Goal: Find specific page/section: Locate a particular part of the current website

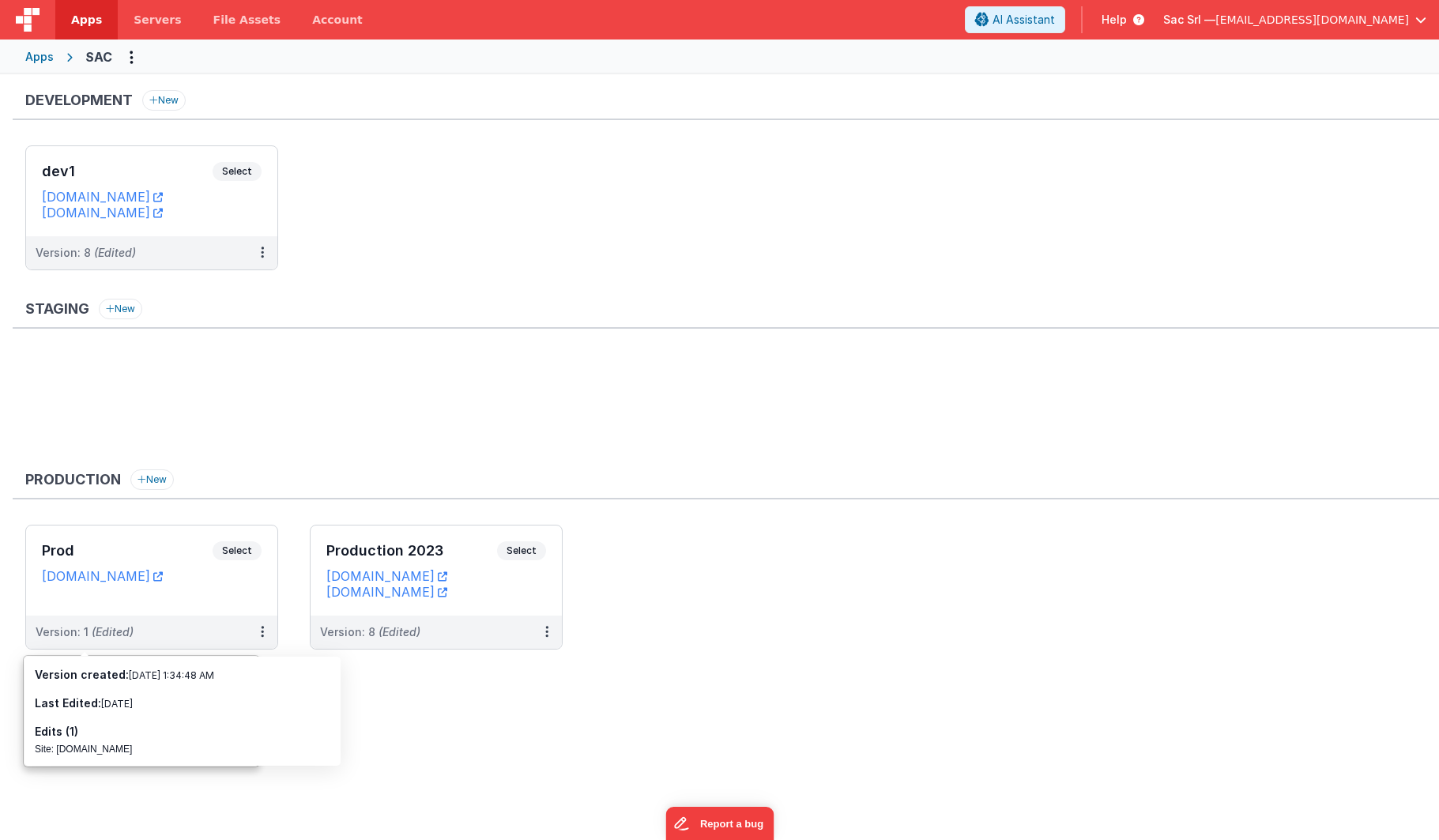
click at [439, 424] on ul at bounding box center [731, 404] width 1413 height 102
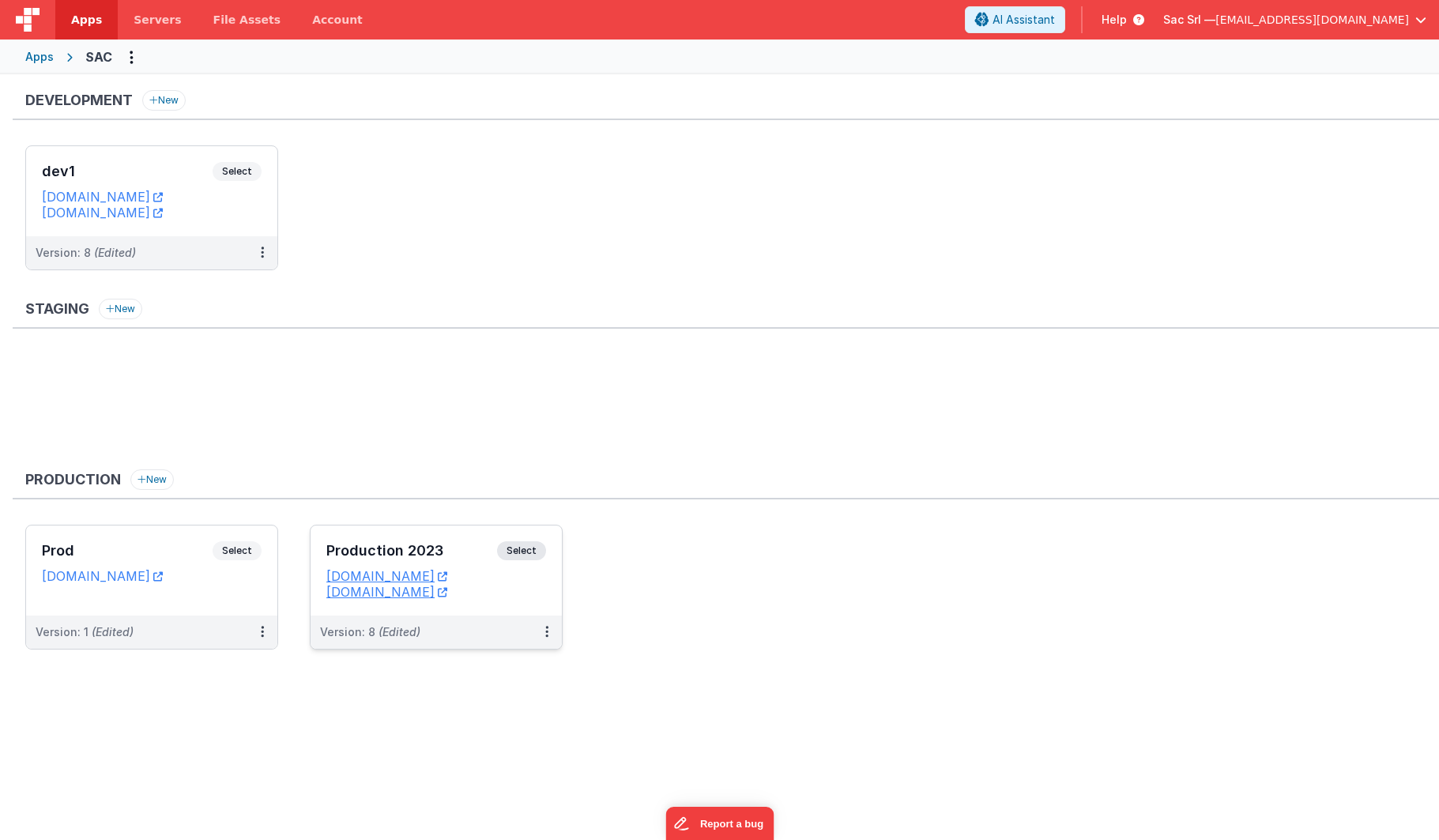
click at [539, 589] on dd "sacprod.fmbetterforms.com" at bounding box center [436, 592] width 219 height 16
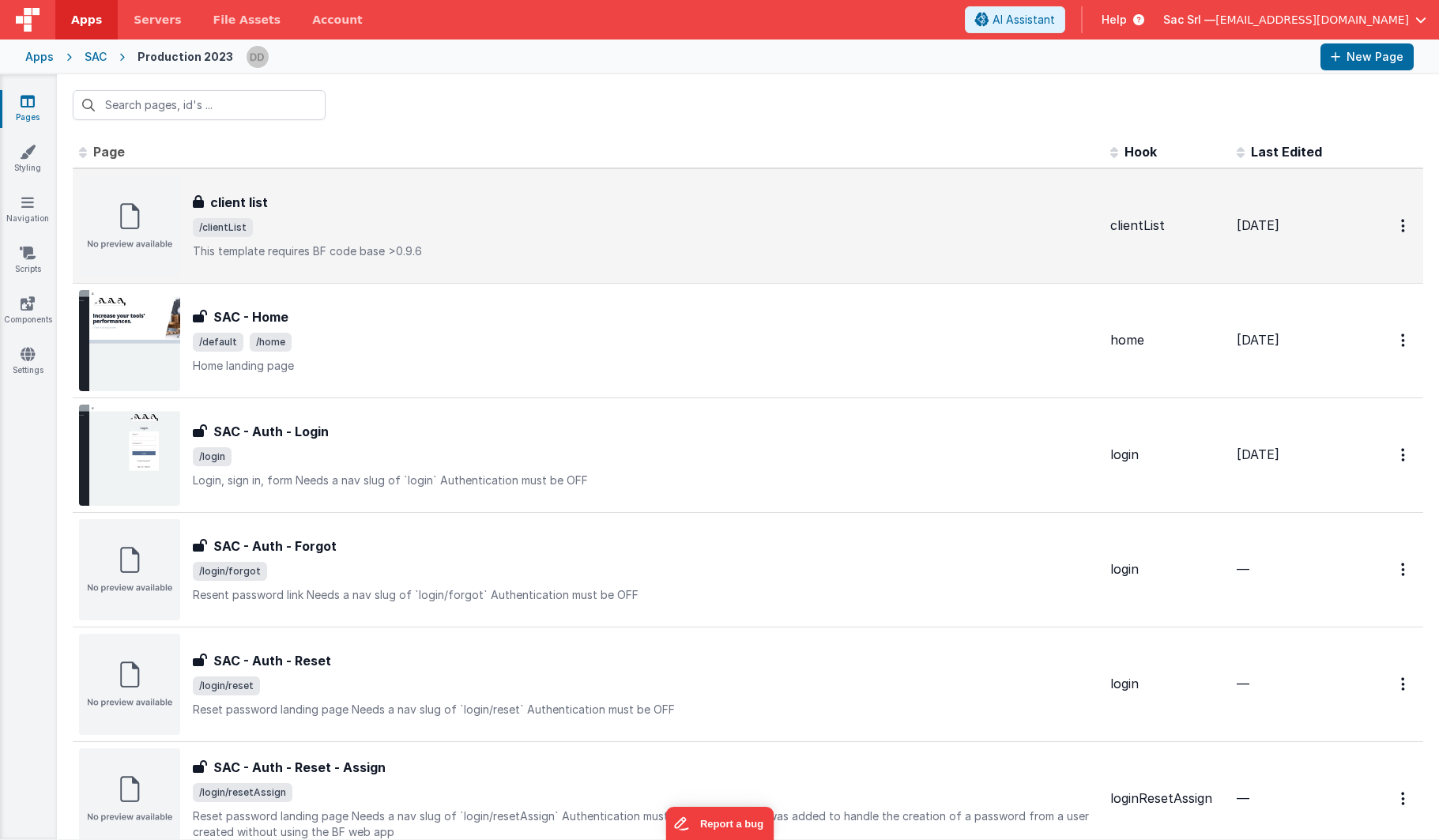
click at [450, 228] on span "/clientList" at bounding box center [645, 227] width 905 height 19
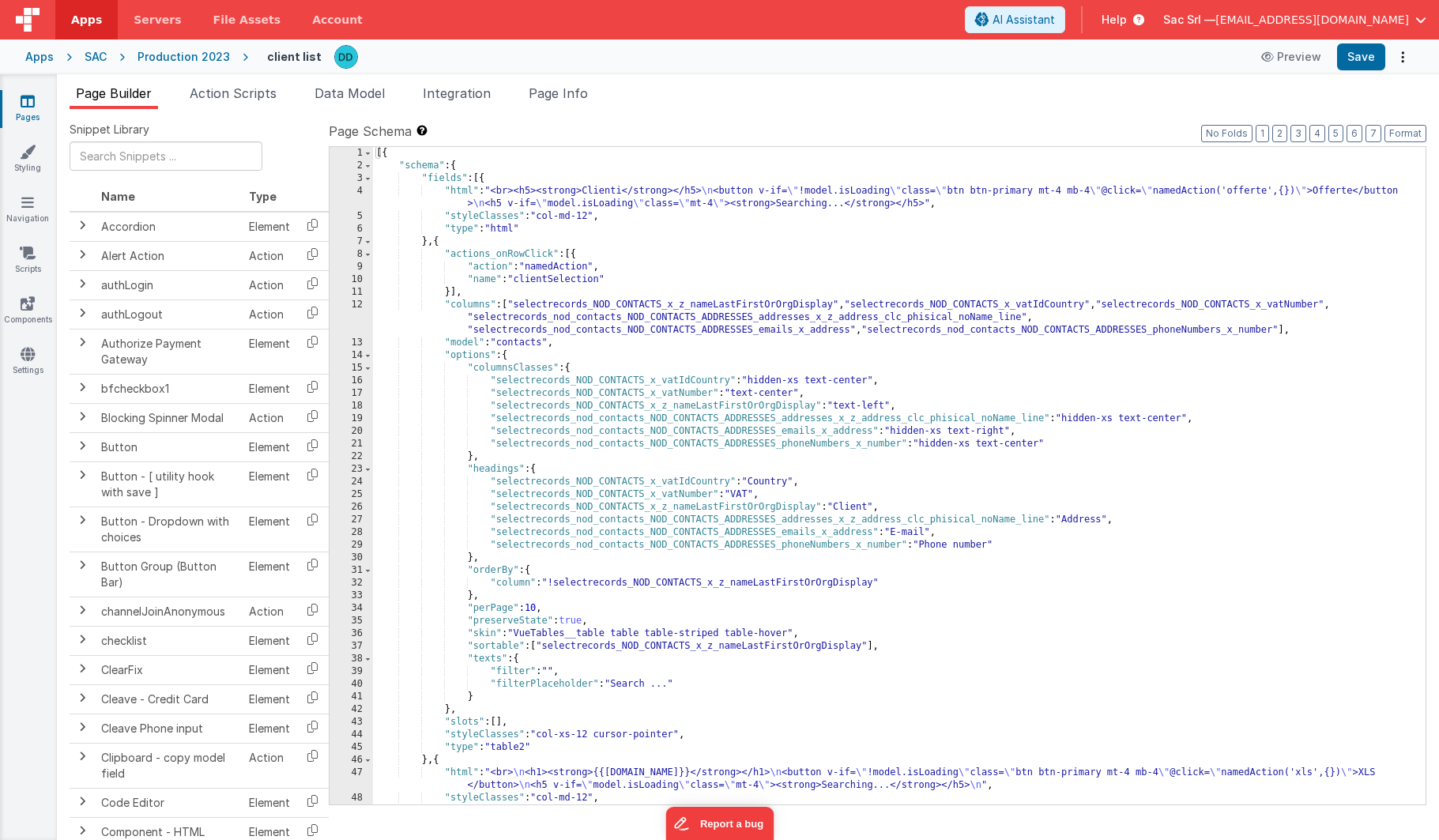
click at [911, 267] on div "[{ "schema" : { "fields" : [{ "html" : "<br><h5><strong>Clienti</strong></h5> \…" at bounding box center [899, 488] width 1053 height 682
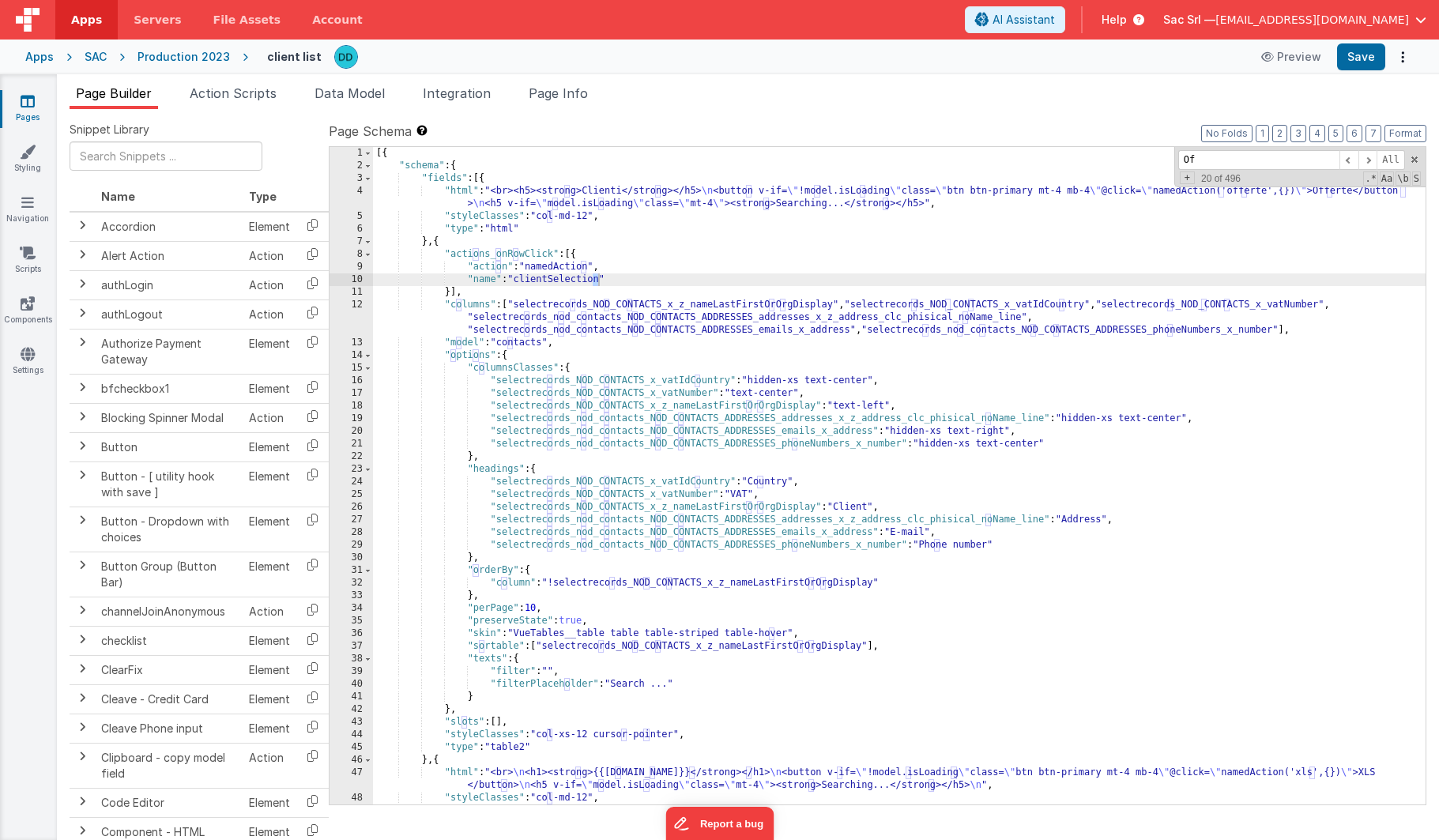
scroll to position [443, 0]
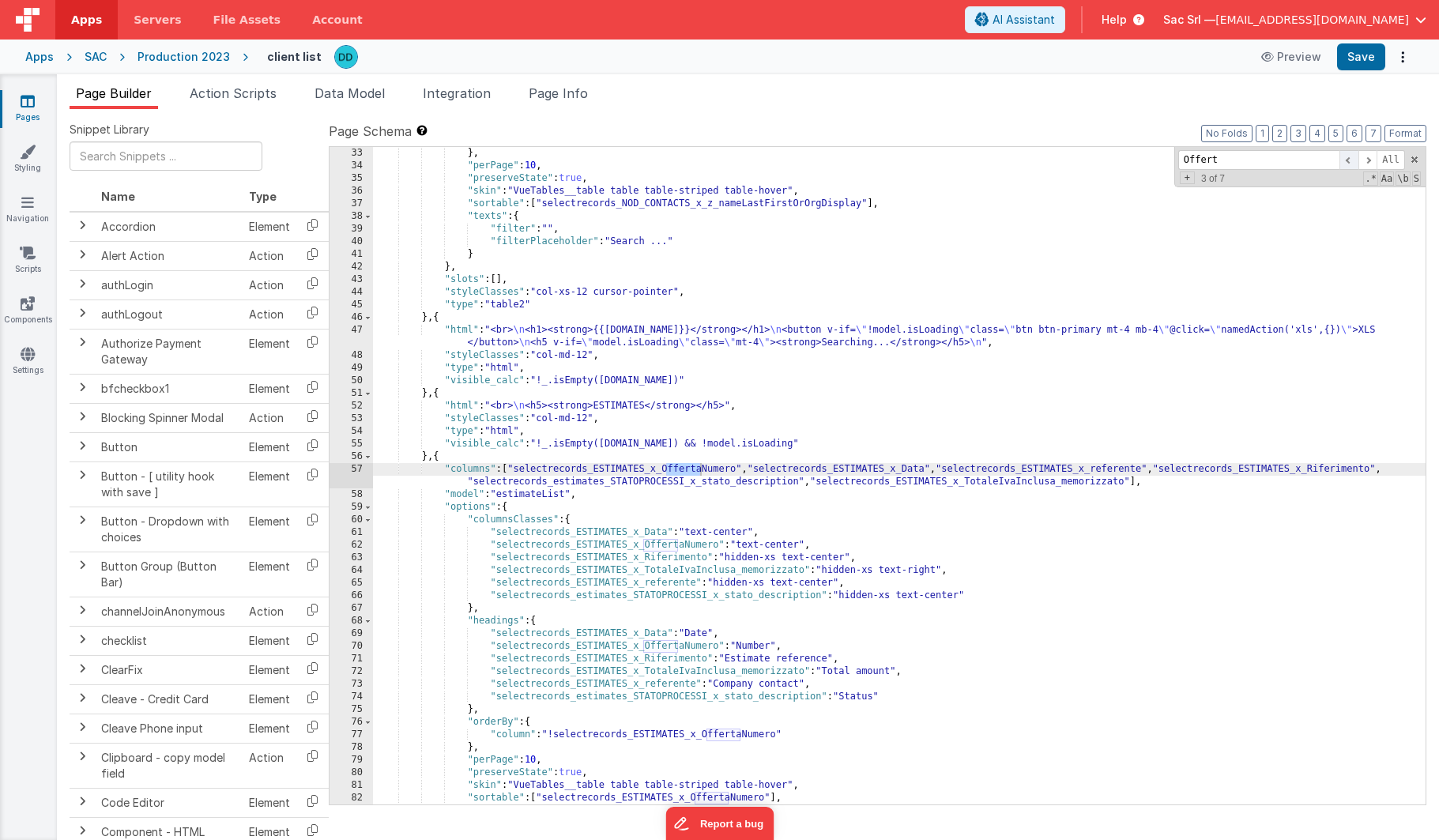
type input "Offert"
click at [1351, 163] on span at bounding box center [1348, 160] width 19 height 20
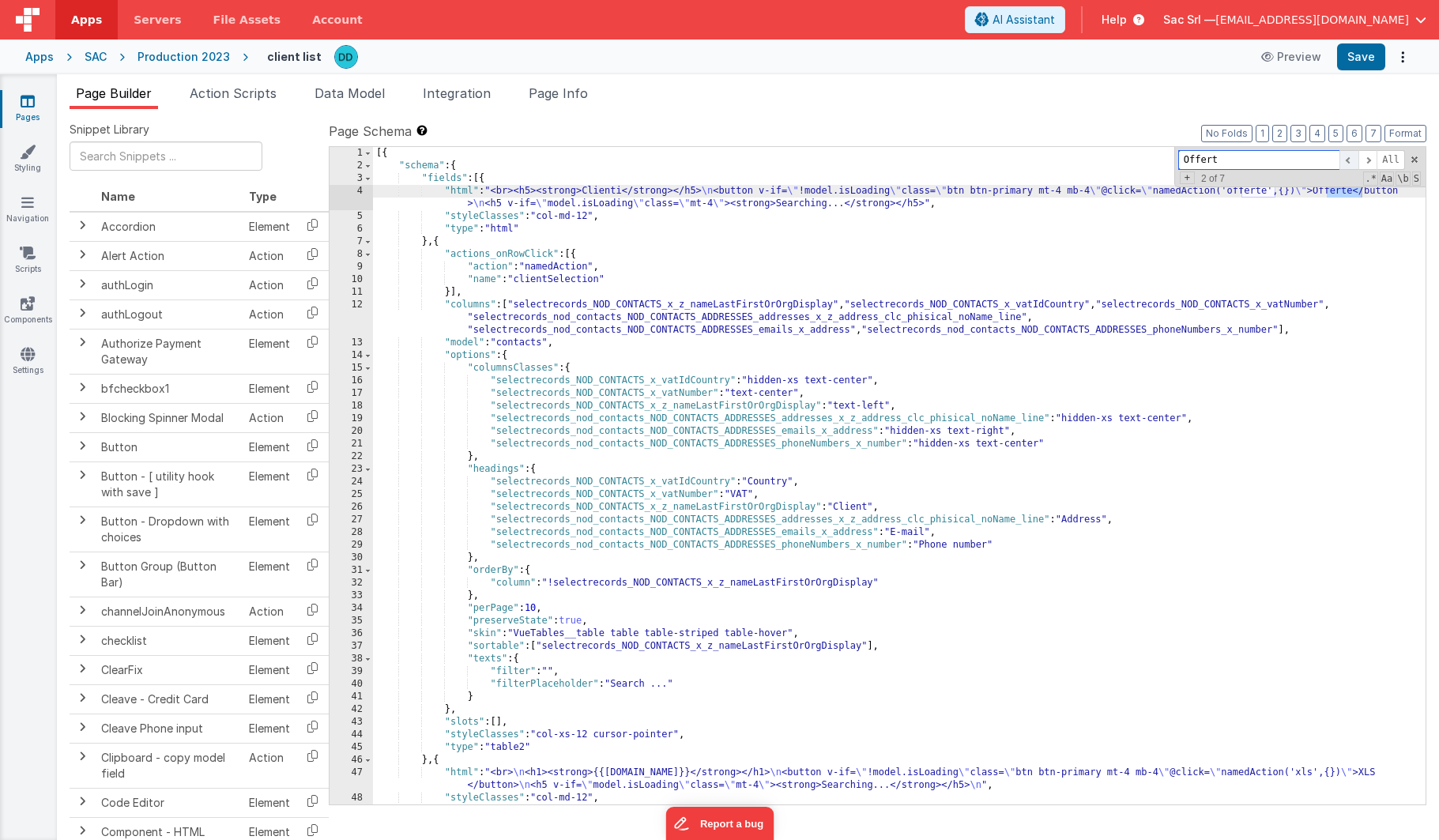
click at [1352, 156] on span at bounding box center [1348, 160] width 19 height 20
click at [1412, 160] on span at bounding box center [1413, 159] width 11 height 11
click at [1240, 215] on div "[{ "schema" : { "fields" : [{ "html" : "<br><h5><strong>Clienti</strong></h5> \…" at bounding box center [899, 488] width 1053 height 682
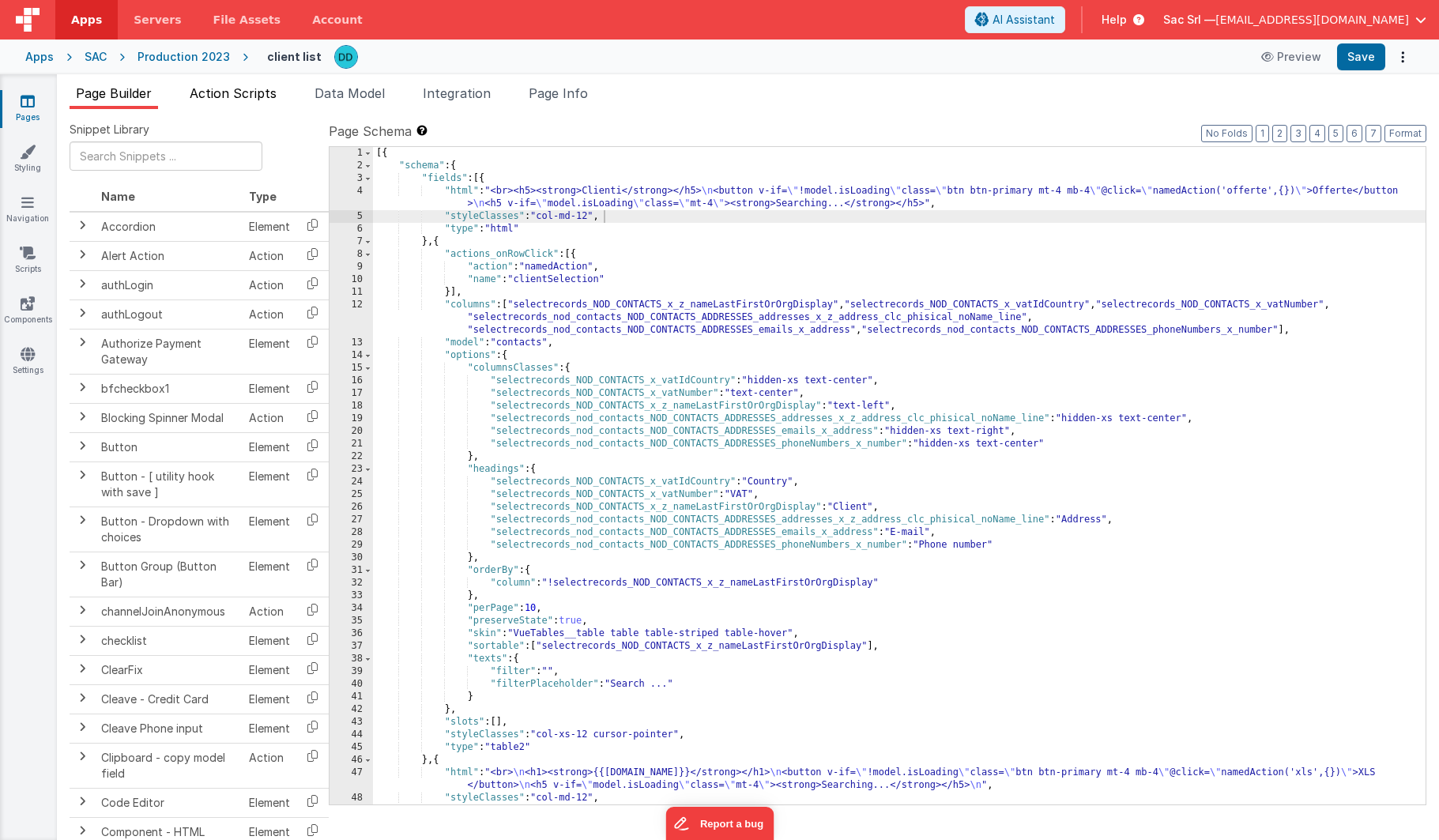
click at [266, 94] on span "Action Scripts" at bounding box center [233, 93] width 87 height 16
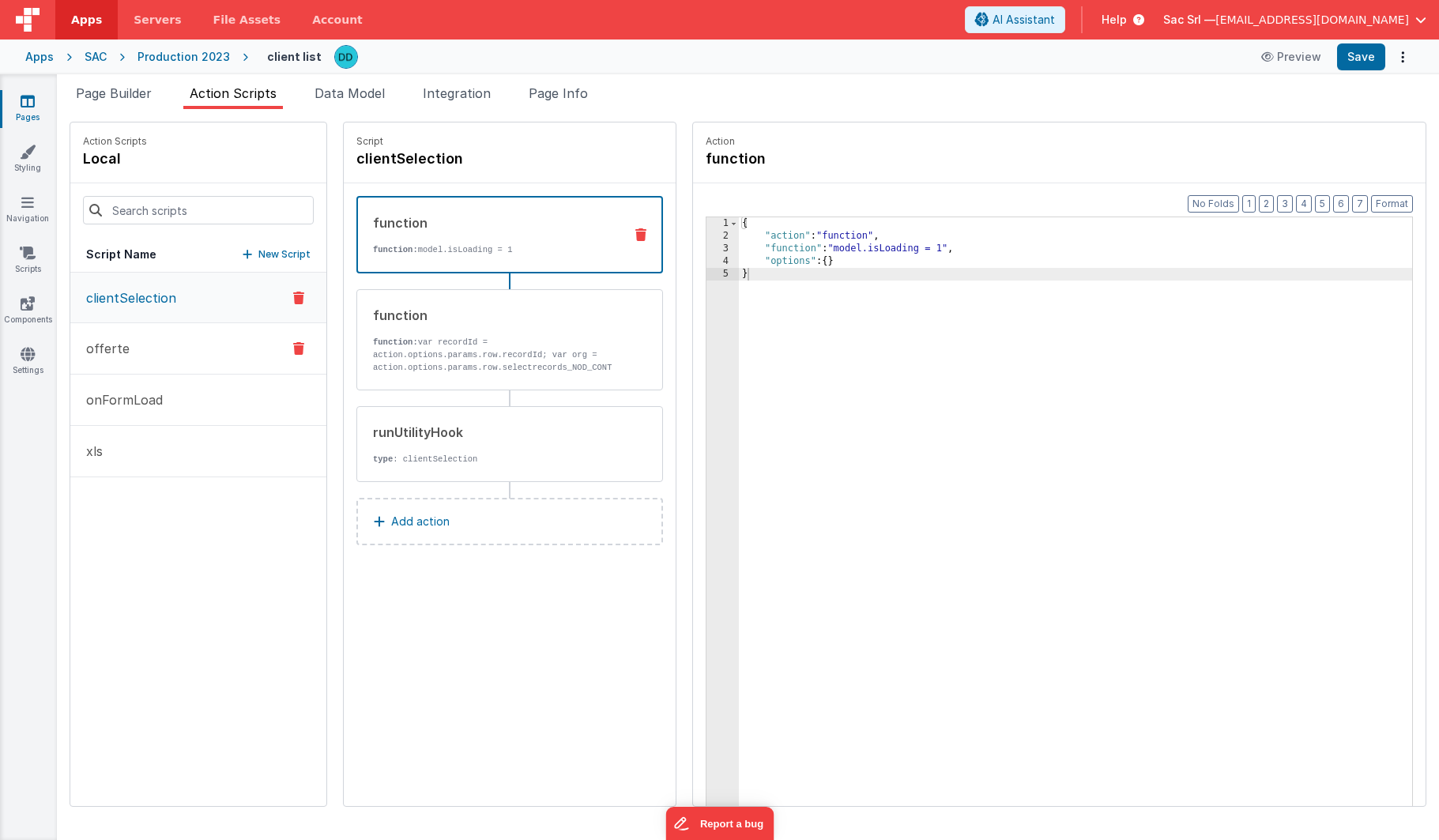
click at [215, 346] on button "offerte" at bounding box center [199, 349] width 256 height 52
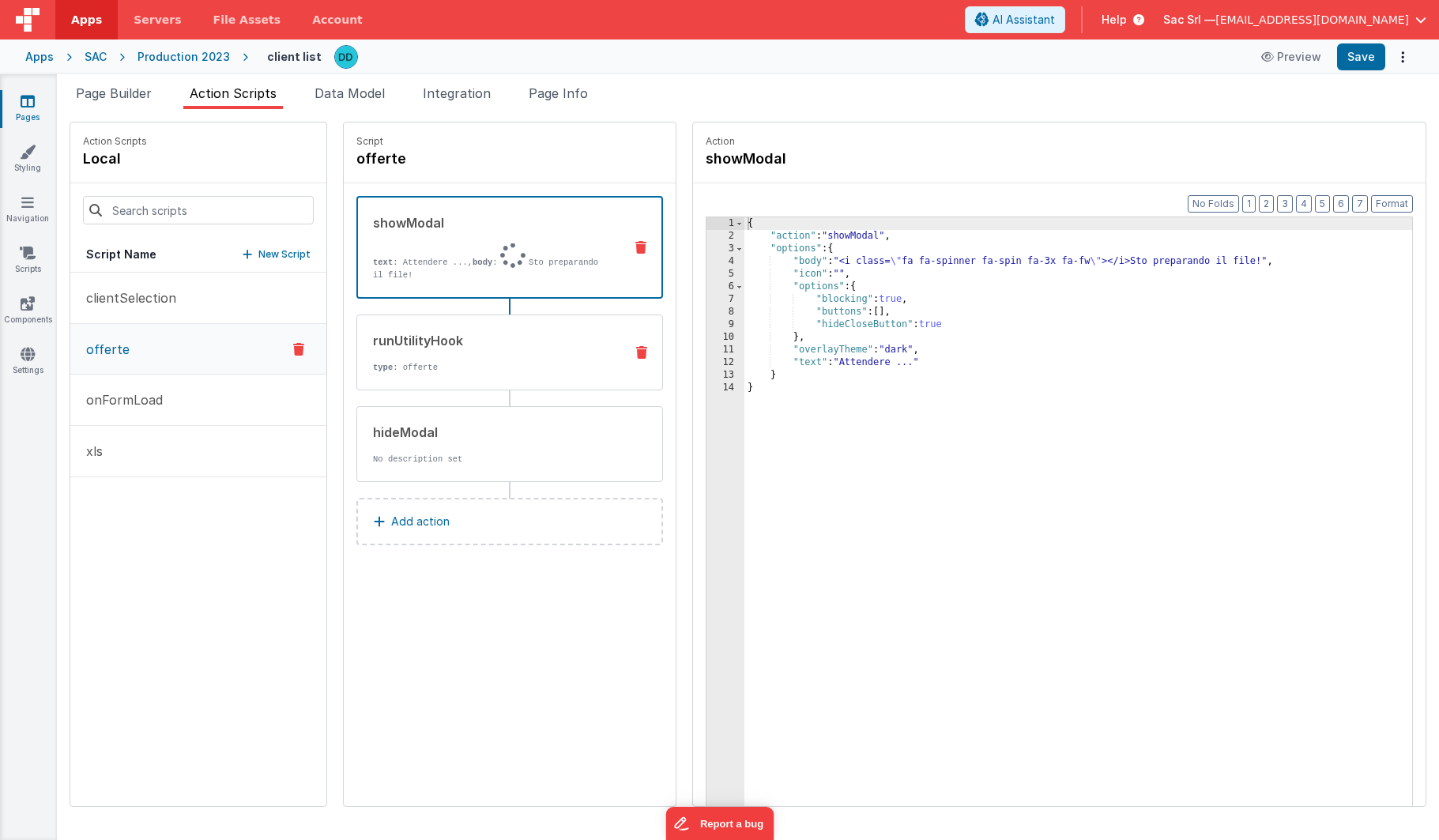
click at [428, 347] on div "runUtilityHook" at bounding box center [492, 340] width 238 height 19
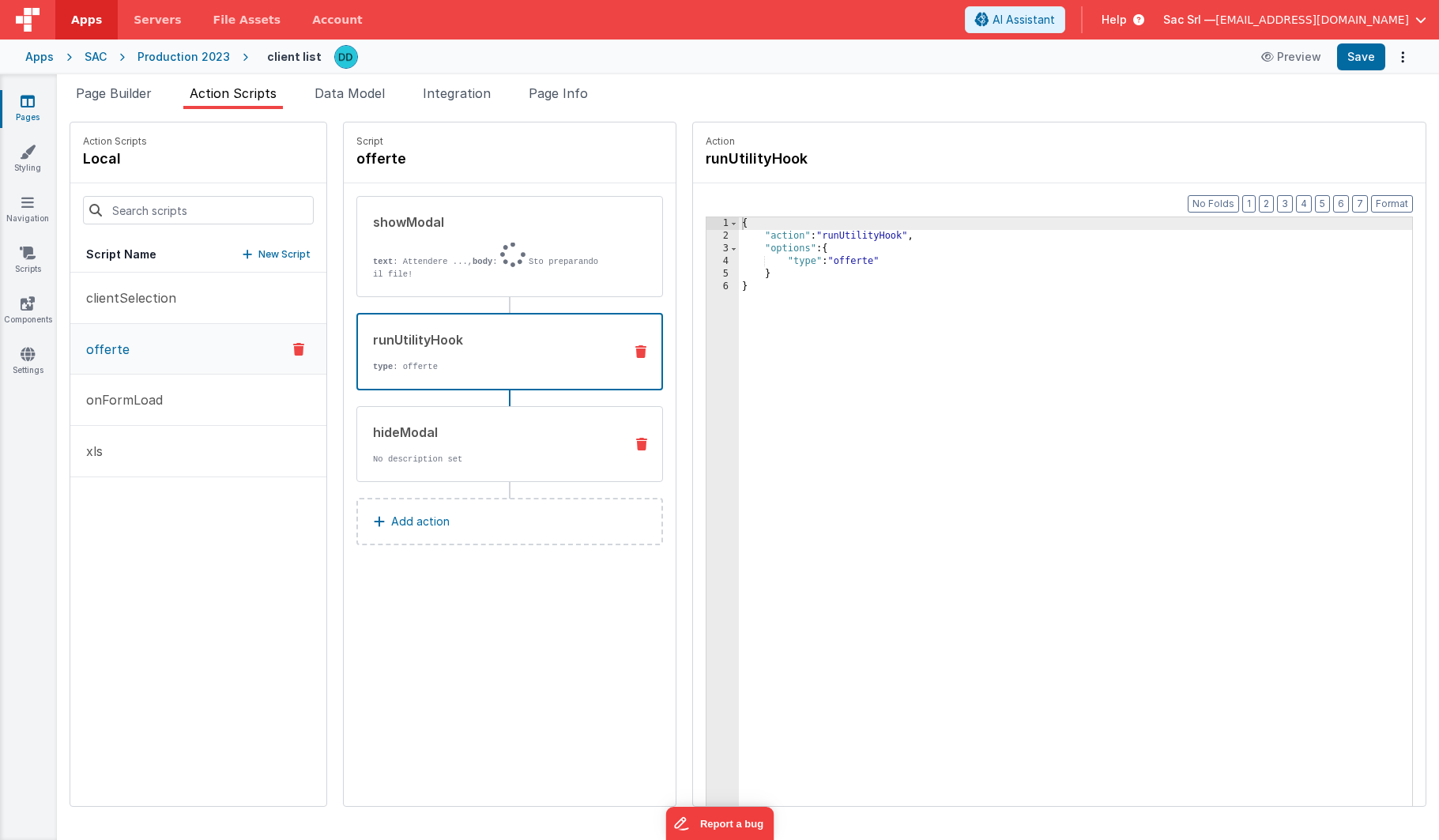
click at [396, 446] on div "hideModal No description set" at bounding box center [485, 444] width 254 height 43
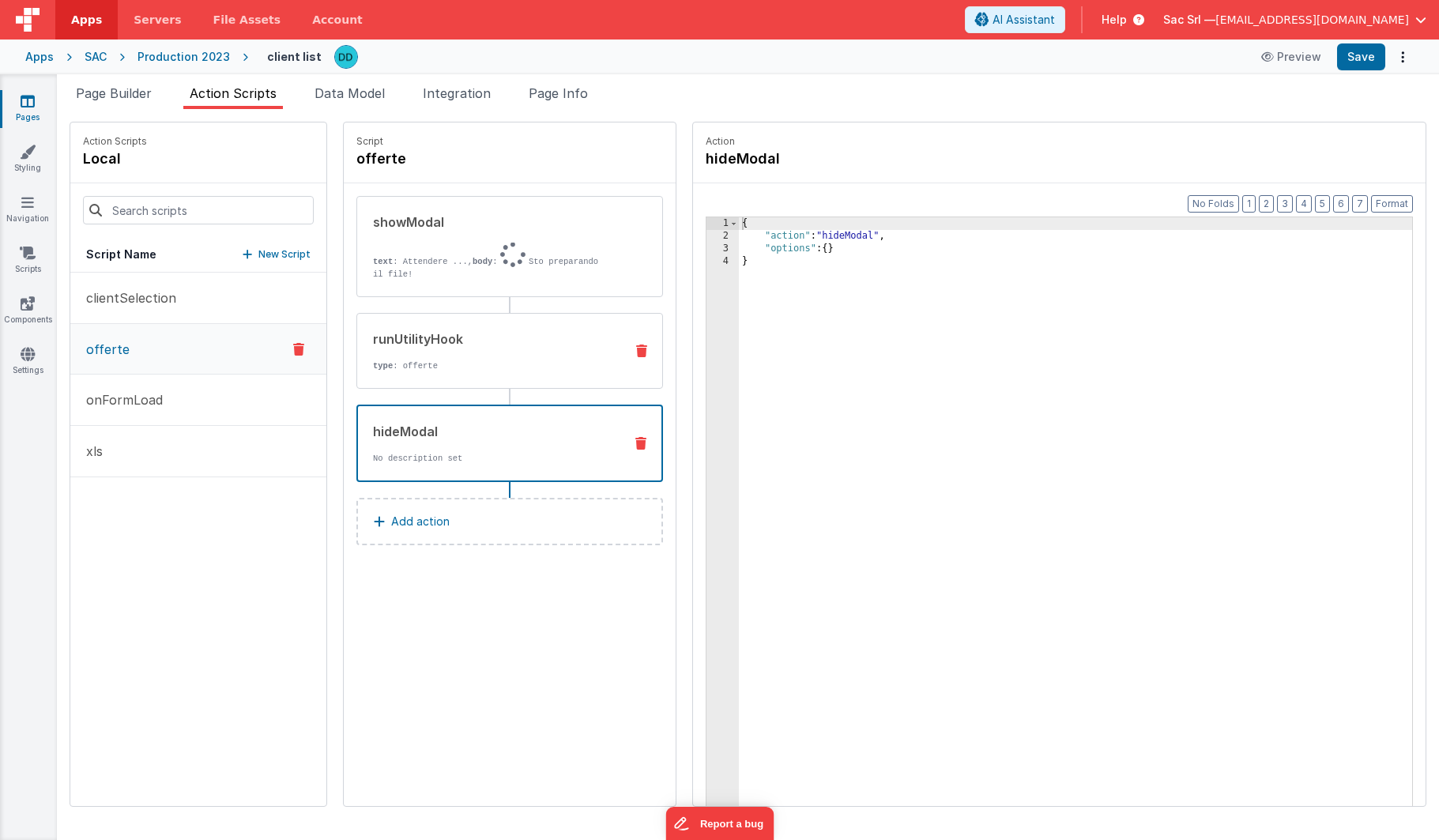
click at [423, 366] on p "type : offerte" at bounding box center [492, 365] width 238 height 13
